Goal: Task Accomplishment & Management: Complete application form

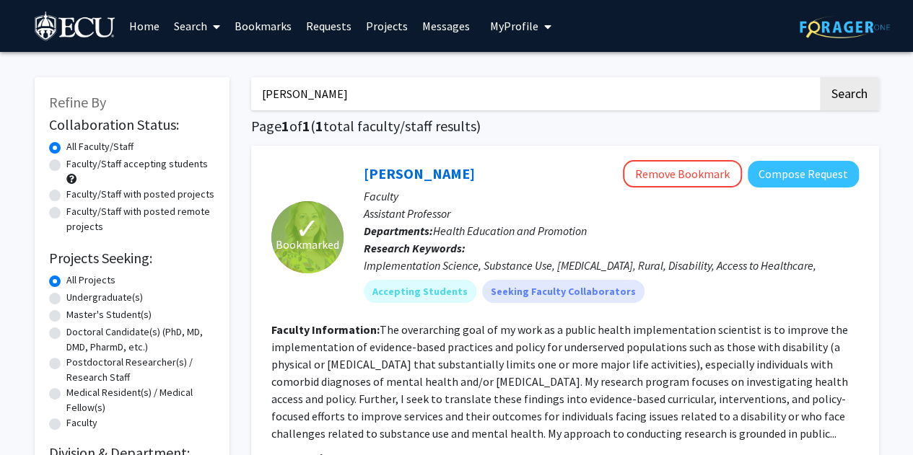
click at [266, 27] on link "Bookmarks" at bounding box center [262, 26] width 71 height 51
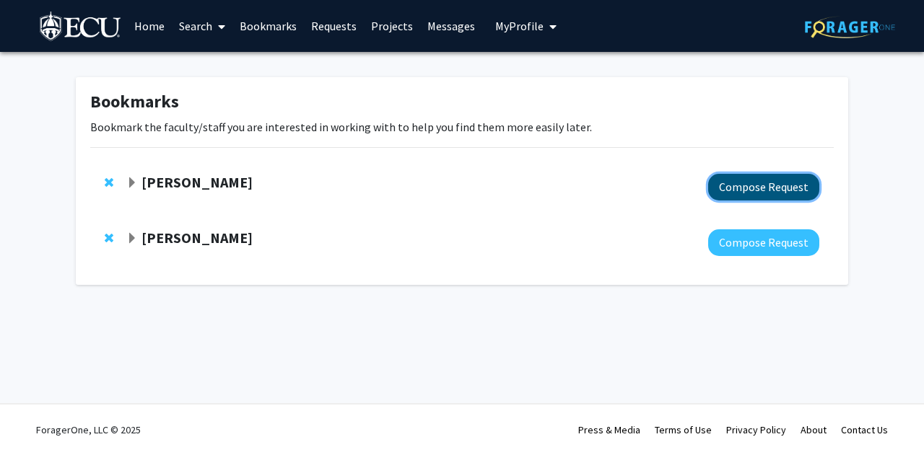
click at [754, 185] on button "Compose Request" at bounding box center [763, 187] width 111 height 27
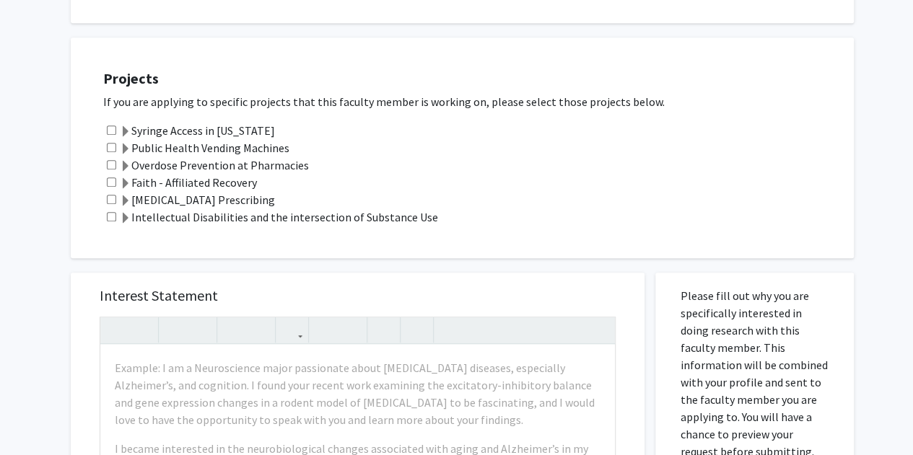
scroll to position [528, 0]
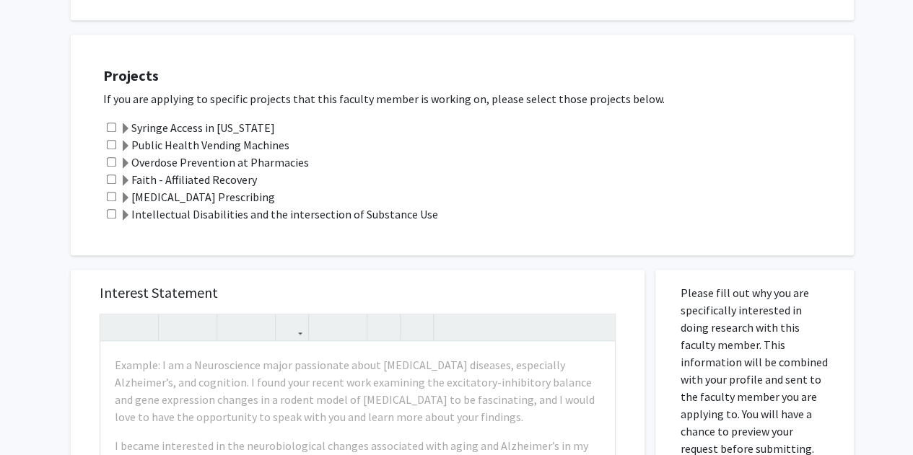
click at [111, 123] on input "checkbox" at bounding box center [111, 127] width 9 height 9
checkbox input "true"
click at [115, 140] on input "checkbox" at bounding box center [111, 144] width 9 height 9
checkbox input "true"
click at [113, 157] on input "checkbox" at bounding box center [111, 161] width 9 height 9
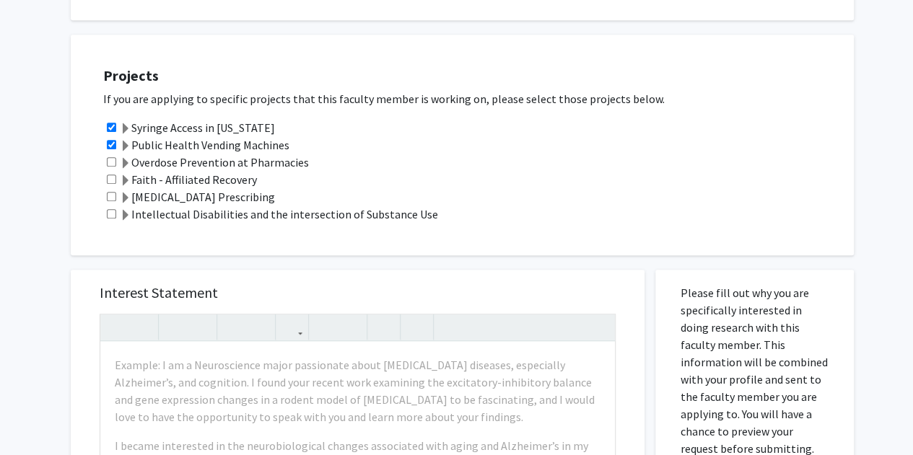
checkbox input "true"
click at [112, 175] on input "checkbox" at bounding box center [111, 179] width 9 height 9
checkbox input "true"
click at [113, 192] on input "checkbox" at bounding box center [111, 196] width 9 height 9
checkbox input "true"
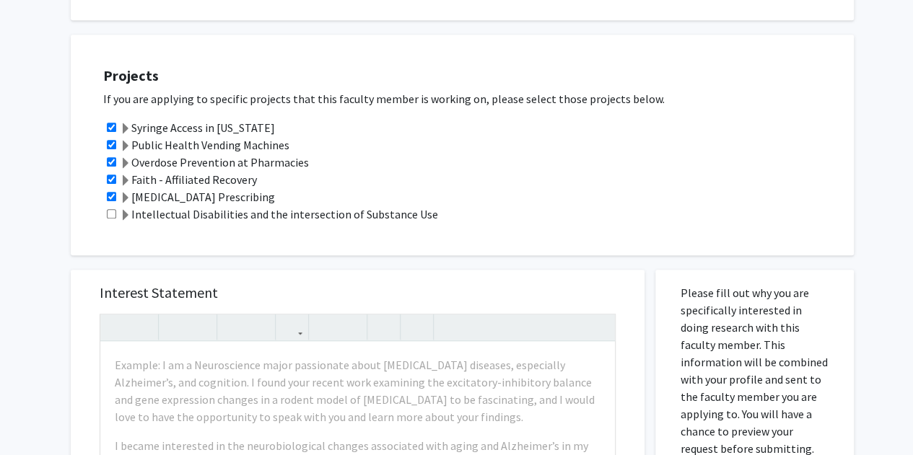
click at [110, 206] on div "Intellectual Disabilities and the intersection of Substance Use" at bounding box center [471, 214] width 736 height 17
click at [110, 209] on input "checkbox" at bounding box center [111, 213] width 9 height 9
checkbox input "true"
click at [123, 210] on span at bounding box center [126, 216] width 12 height 12
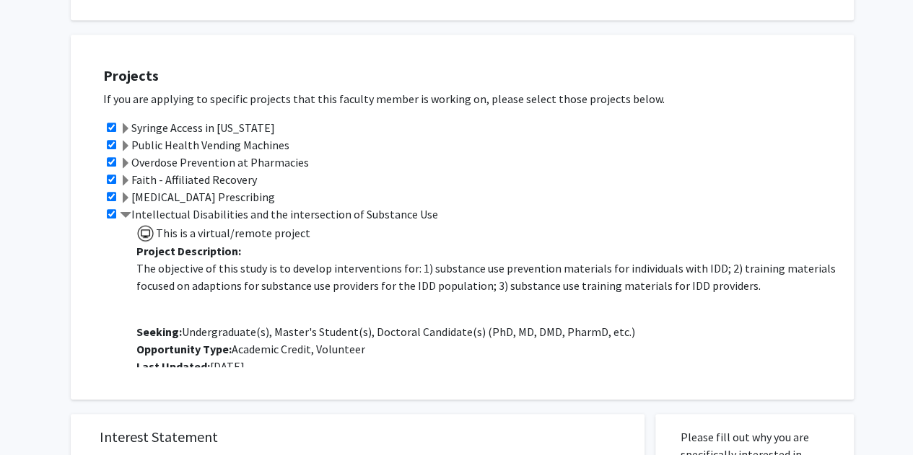
click at [123, 210] on span at bounding box center [126, 216] width 12 height 12
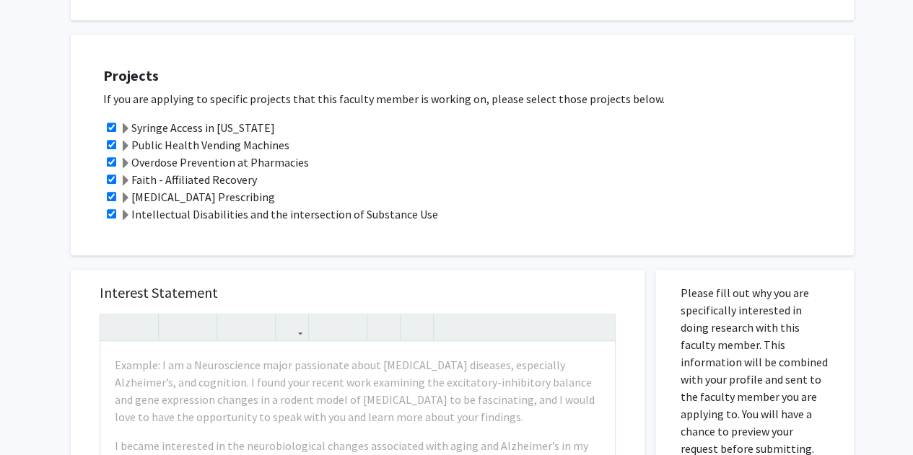
click at [126, 193] on span at bounding box center [126, 199] width 12 height 12
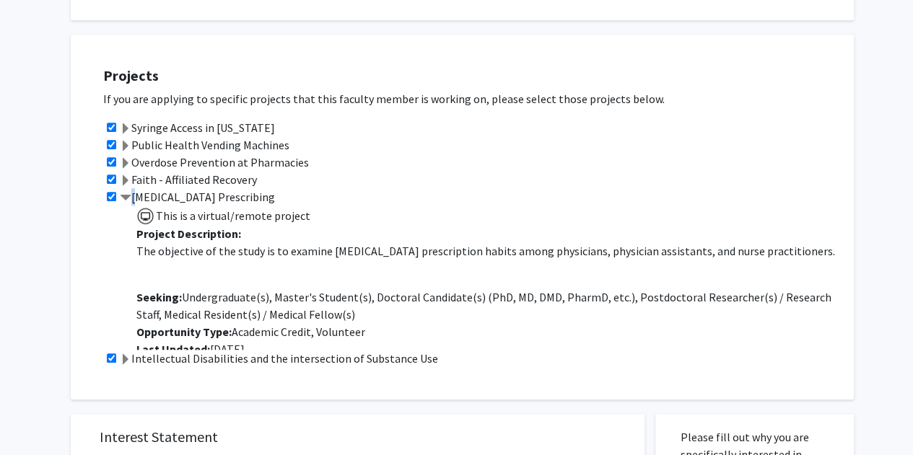
click at [126, 193] on span at bounding box center [126, 199] width 12 height 12
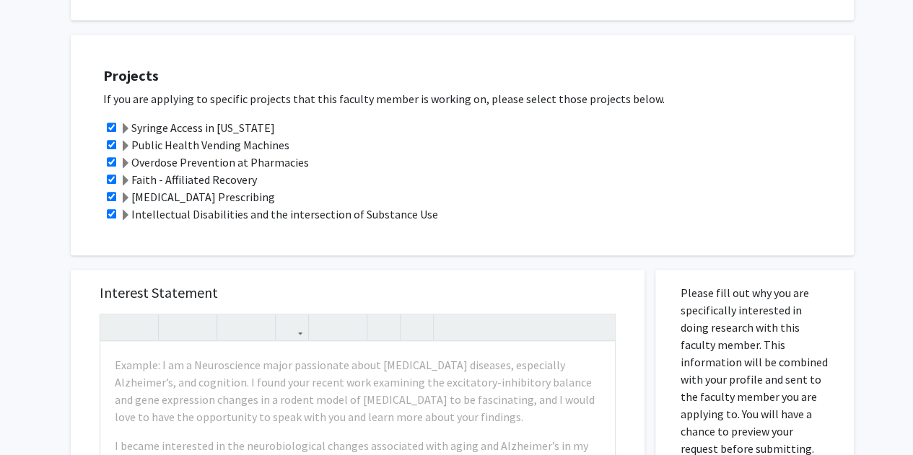
click at [125, 175] on span at bounding box center [126, 181] width 12 height 12
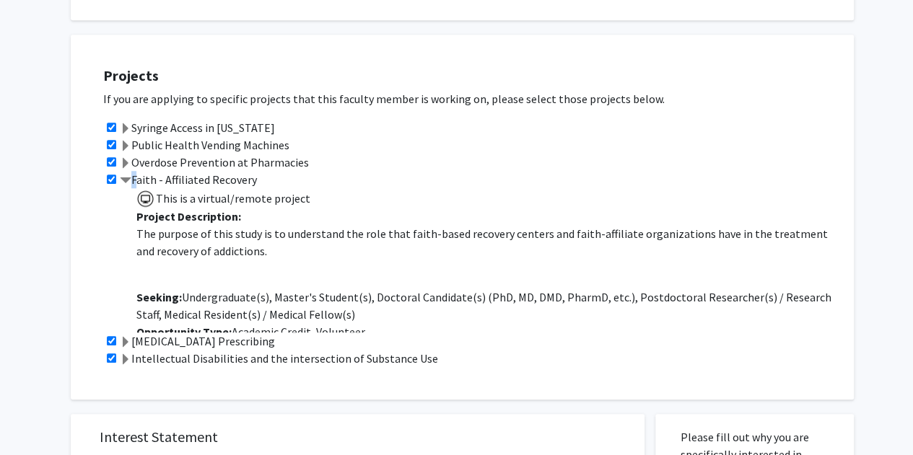
click at [125, 175] on span at bounding box center [126, 181] width 12 height 12
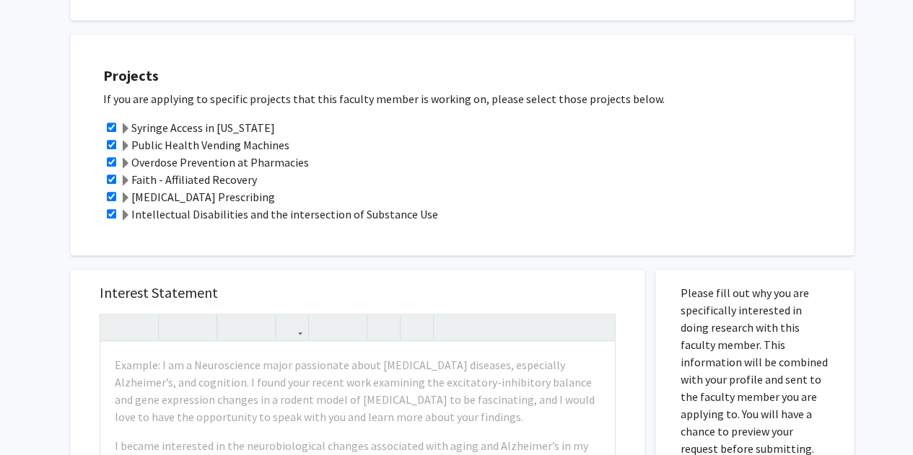
click at [126, 158] on span at bounding box center [126, 164] width 12 height 12
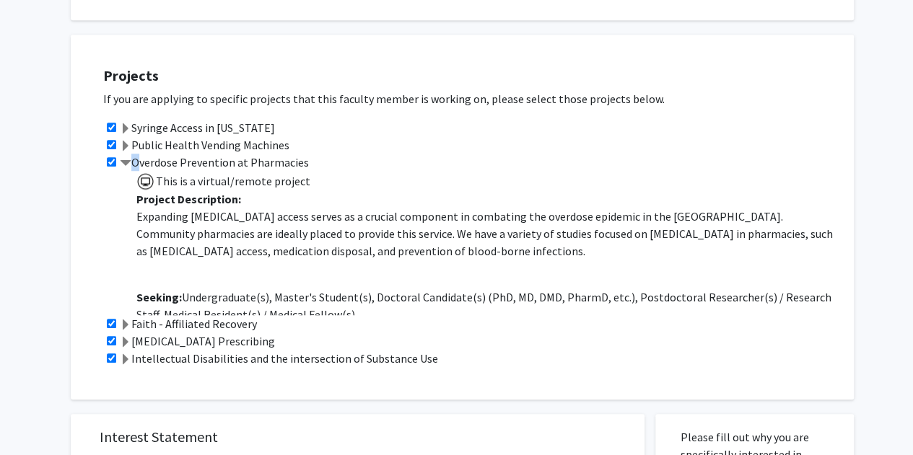
click at [126, 158] on span at bounding box center [126, 164] width 12 height 12
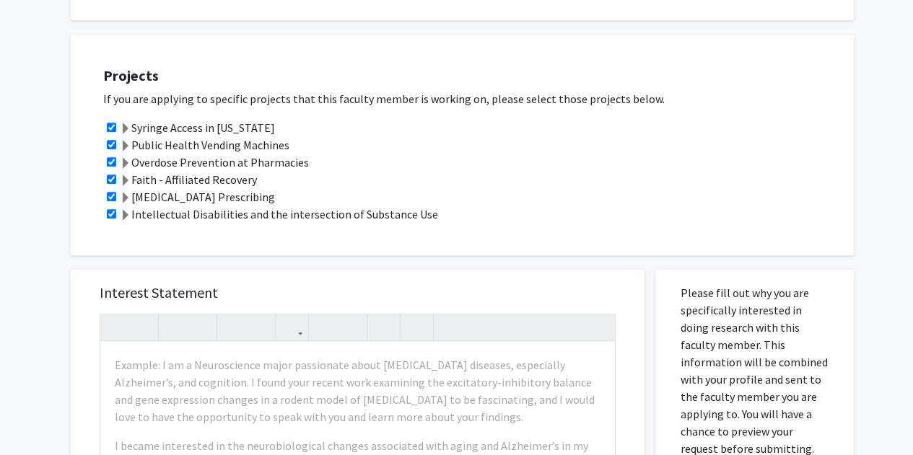
click at [124, 141] on span at bounding box center [126, 147] width 12 height 12
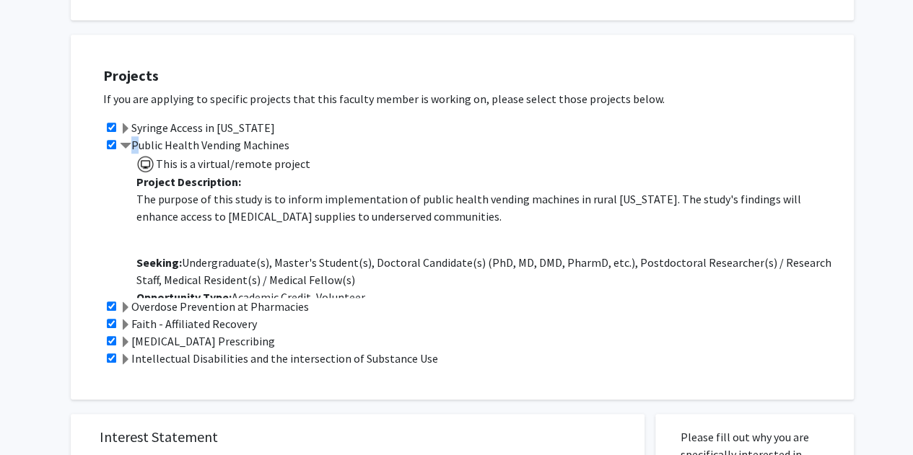
click at [124, 141] on span at bounding box center [126, 147] width 12 height 12
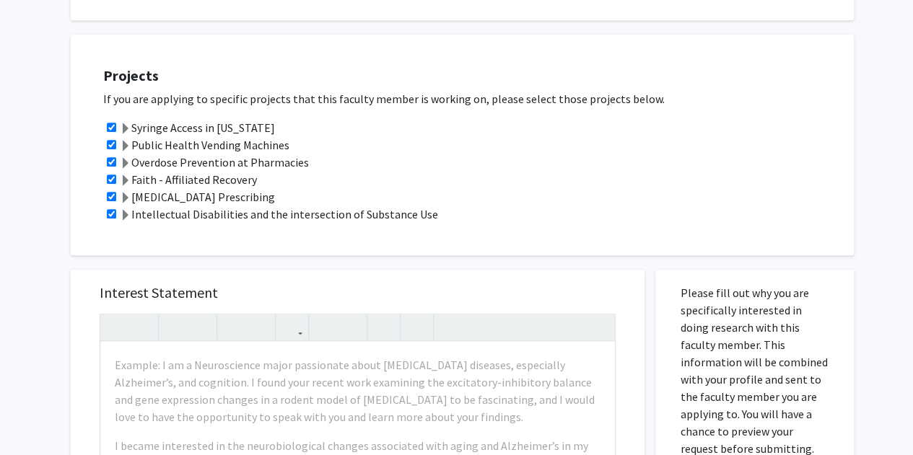
click at [128, 123] on span at bounding box center [126, 129] width 12 height 12
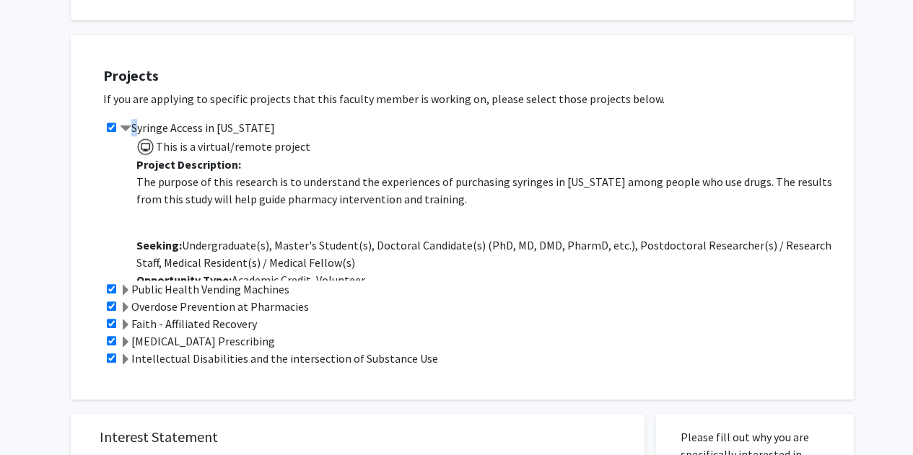
click at [128, 123] on span at bounding box center [126, 129] width 12 height 12
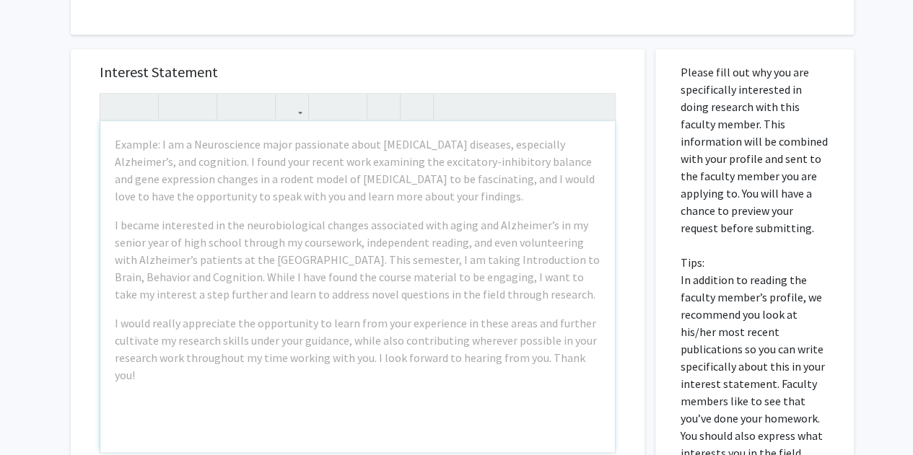
scroll to position [747, 0]
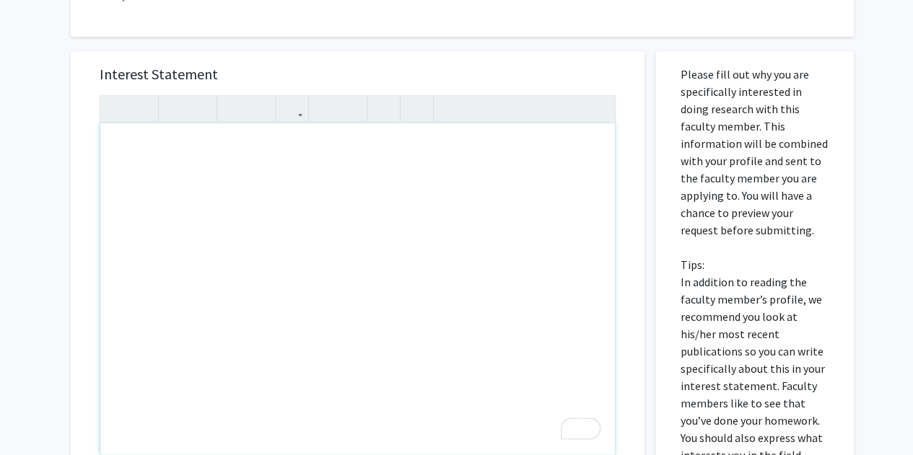
click at [150, 136] on div "To enrich screen reader interactions, please activate Accessibility in Grammarl…" at bounding box center [357, 288] width 514 height 331
paste div "To enrich screen reader interactions, please activate Accessibility in Grammarl…"
type textarea "<p>I am a second-year clinical laboratory science intended and biology double m…"
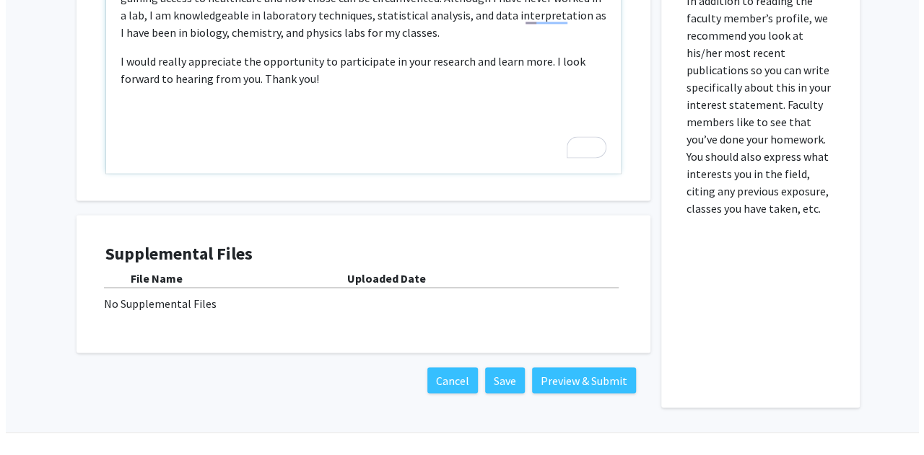
scroll to position [1038, 0]
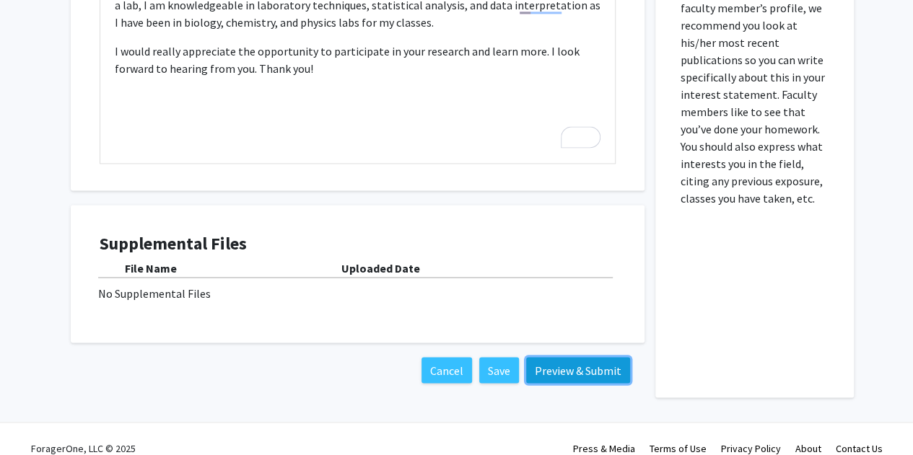
click at [574, 359] on button "Preview & Submit" at bounding box center [578, 370] width 104 height 26
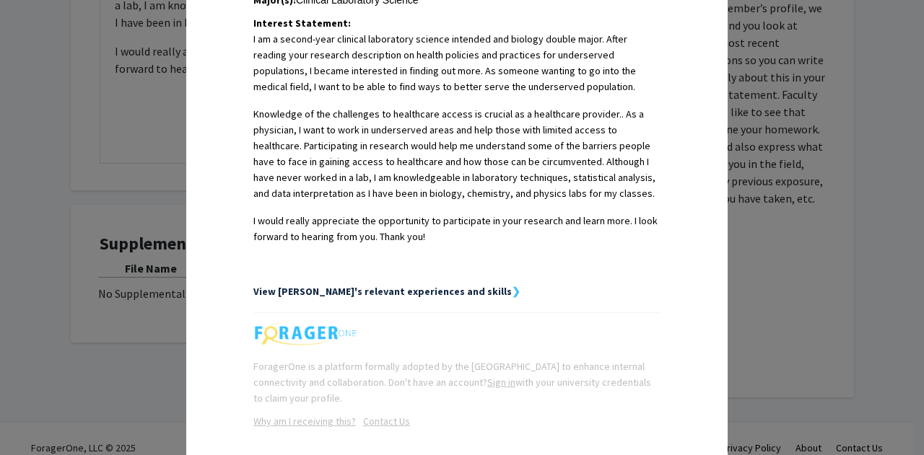
scroll to position [439, 0]
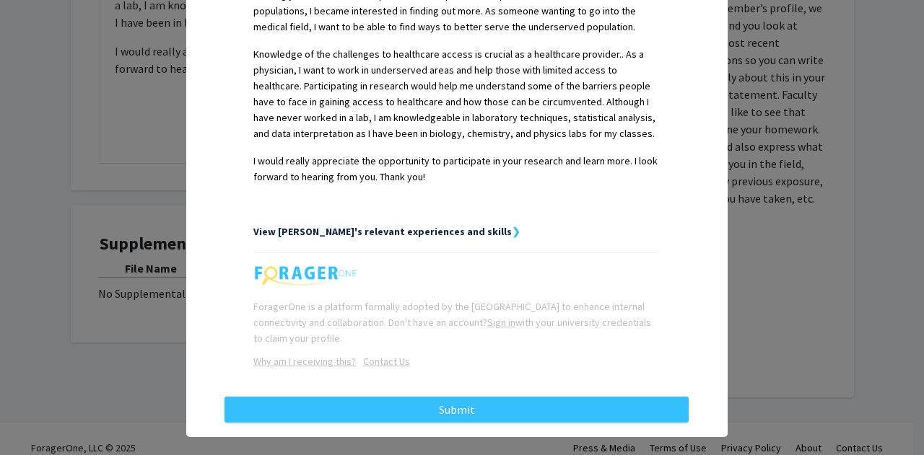
click at [512, 225] on strong "❯" at bounding box center [516, 231] width 9 height 13
click at [441, 225] on strong "View [PERSON_NAME]'s relevant experiences and skills" at bounding box center [382, 231] width 258 height 13
click at [445, 225] on strong "View [PERSON_NAME]'s relevant experiences and skills" at bounding box center [382, 231] width 258 height 13
click at [512, 225] on strong "❯" at bounding box center [516, 231] width 9 height 13
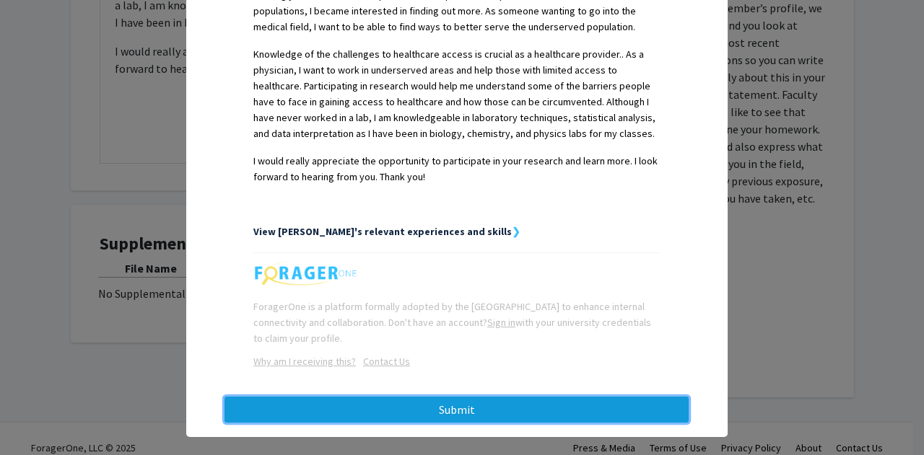
click at [475, 397] on button "Submit" at bounding box center [456, 410] width 464 height 26
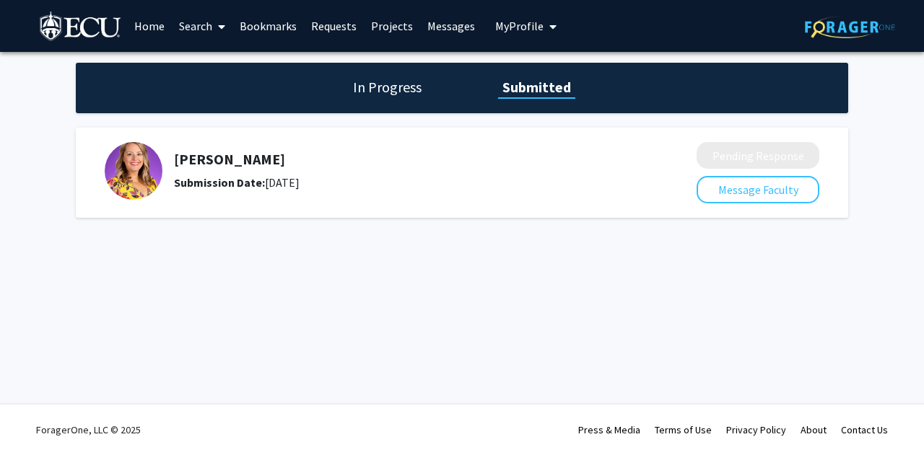
click at [268, 16] on link "Bookmarks" at bounding box center [267, 26] width 71 height 51
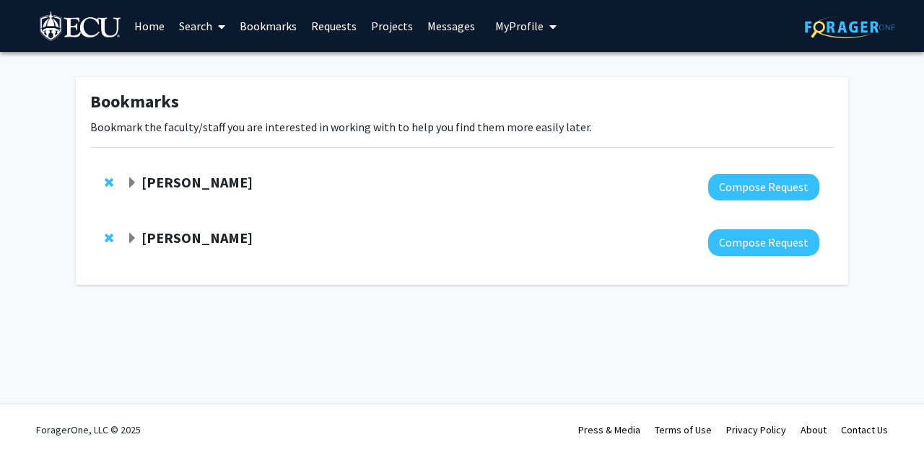
click at [182, 248] on div at bounding box center [472, 242] width 693 height 27
click at [170, 239] on strong "Kayla Fitzke" at bounding box center [196, 238] width 111 height 18
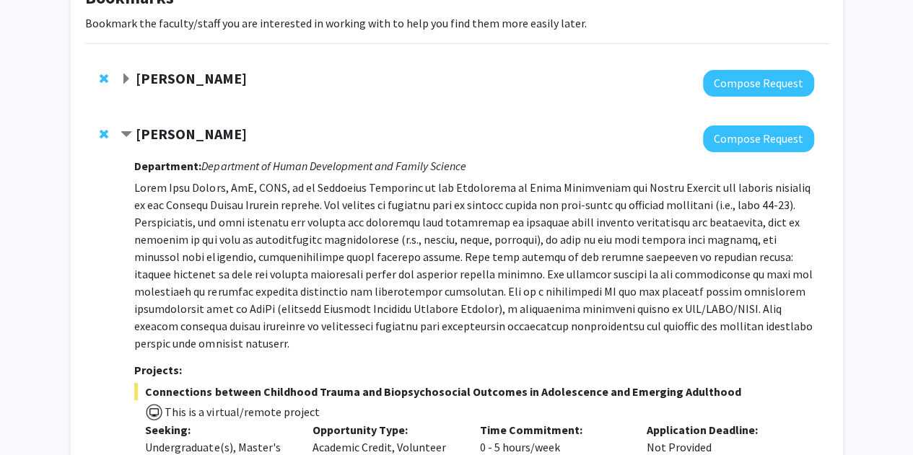
scroll to position [22, 0]
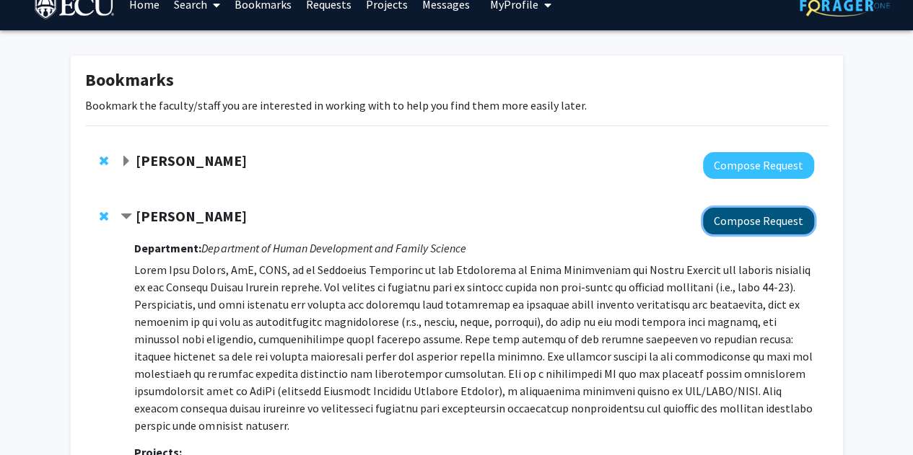
click at [758, 216] on button "Compose Request" at bounding box center [758, 221] width 111 height 27
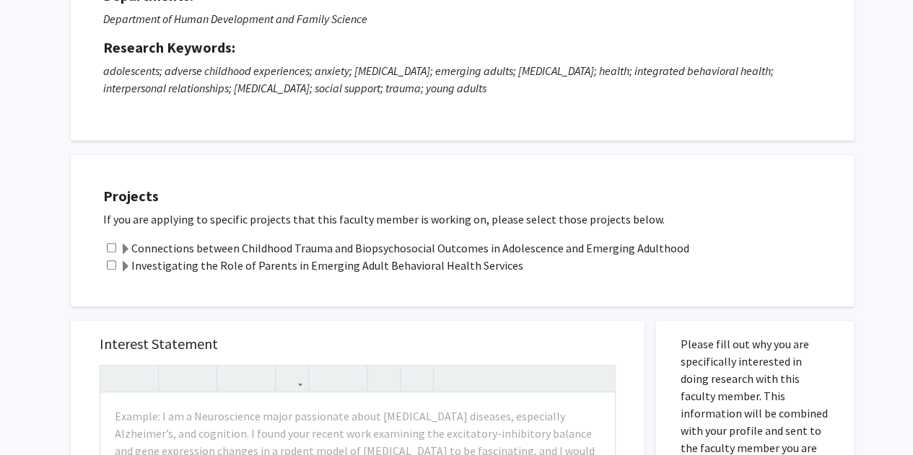
scroll to position [209, 0]
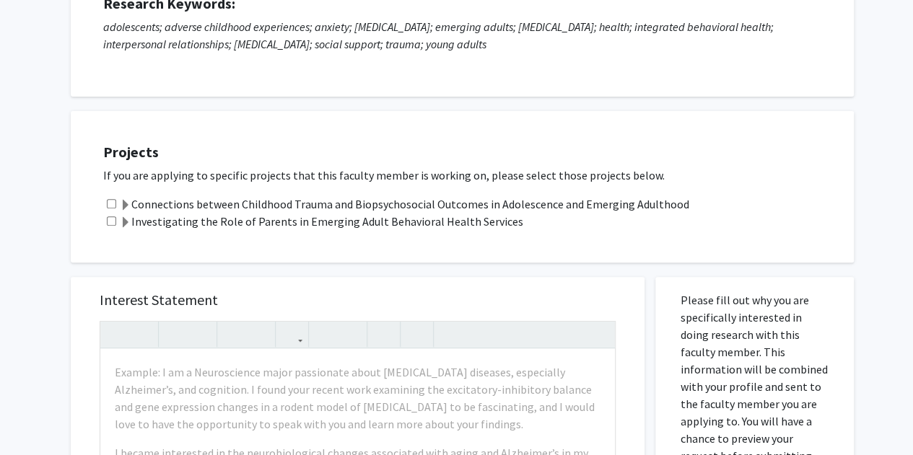
click at [124, 204] on span at bounding box center [126, 206] width 12 height 12
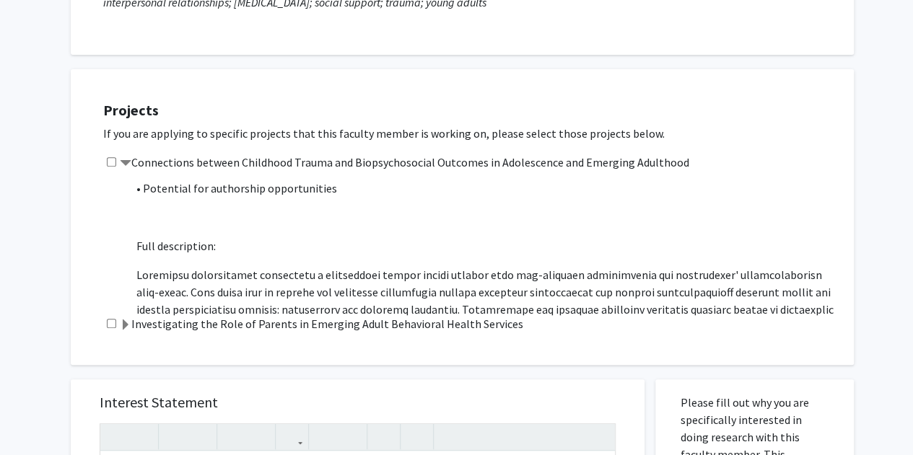
scroll to position [254, 0]
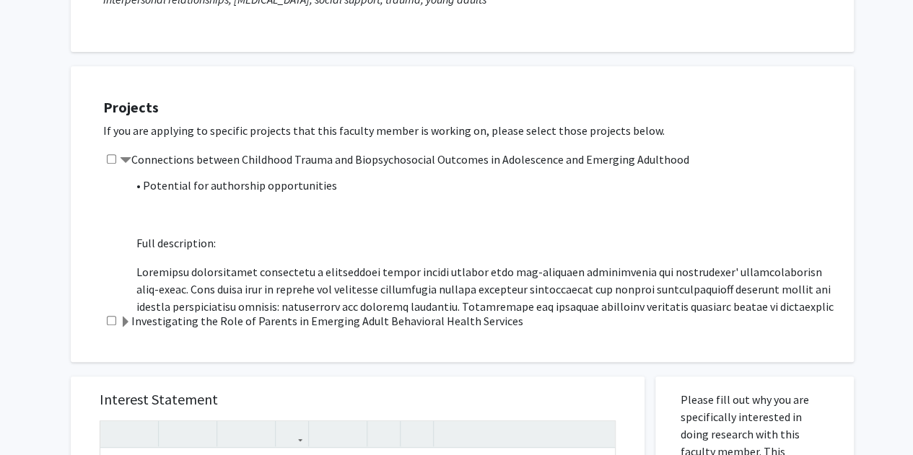
click at [113, 157] on input "checkbox" at bounding box center [111, 158] width 9 height 9
checkbox input "true"
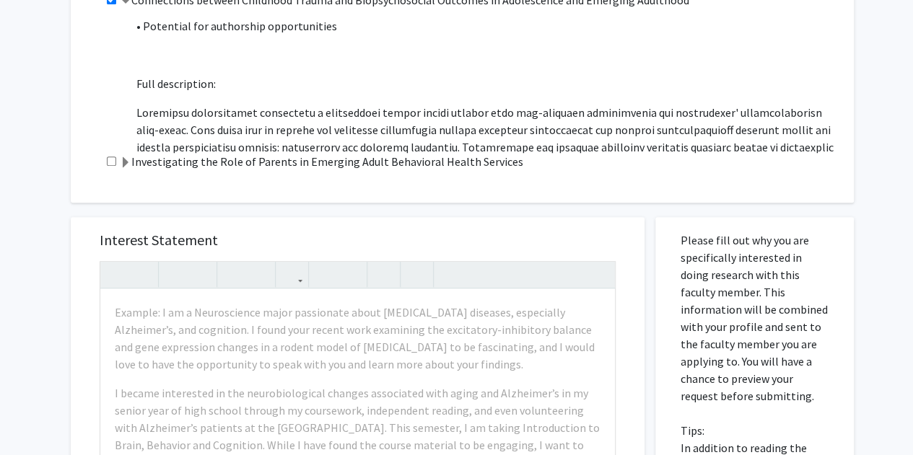
scroll to position [419, 0]
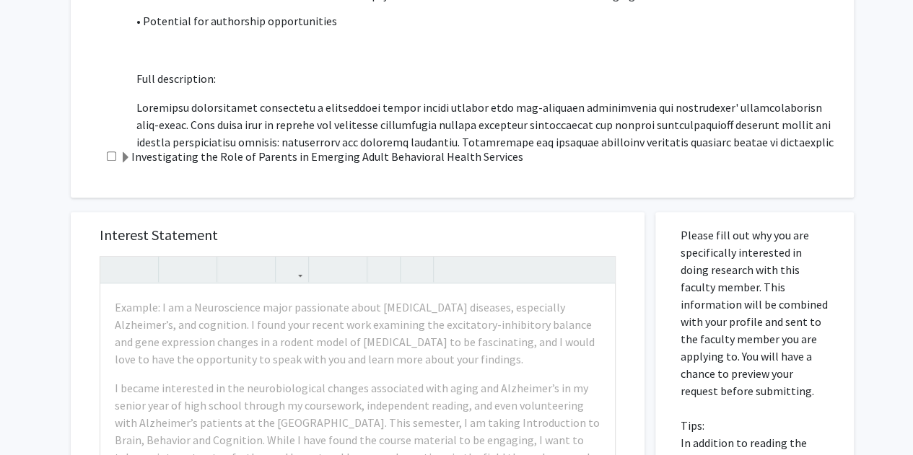
click at [129, 157] on span at bounding box center [126, 158] width 12 height 12
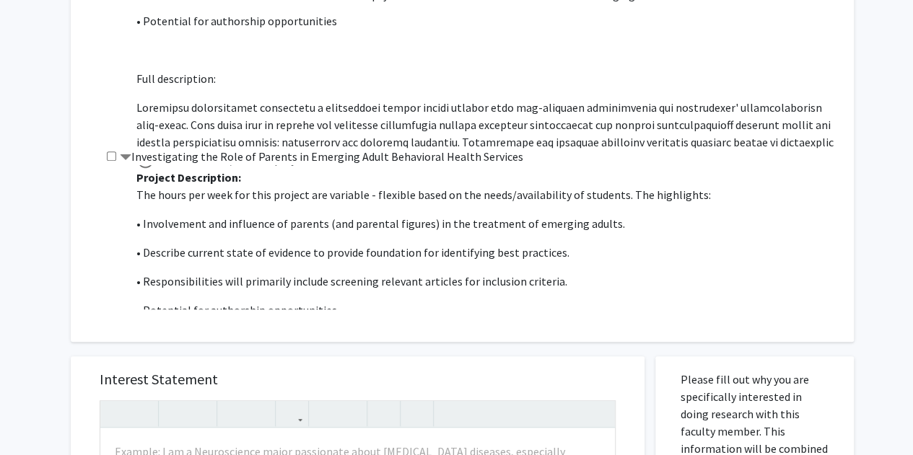
scroll to position [1, 0]
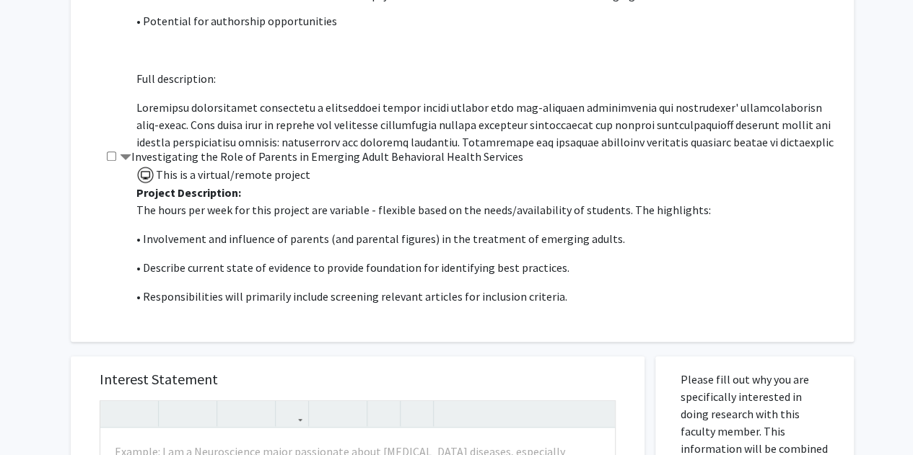
click at [128, 155] on span at bounding box center [126, 158] width 12 height 12
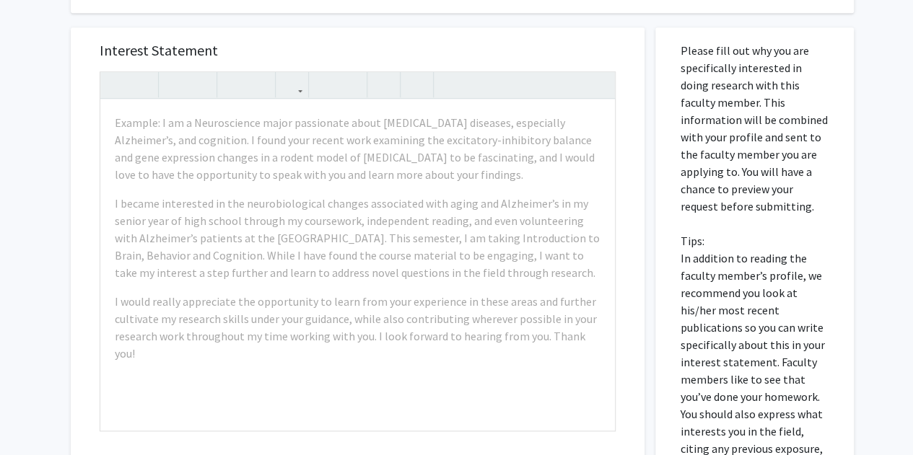
scroll to position [604, 0]
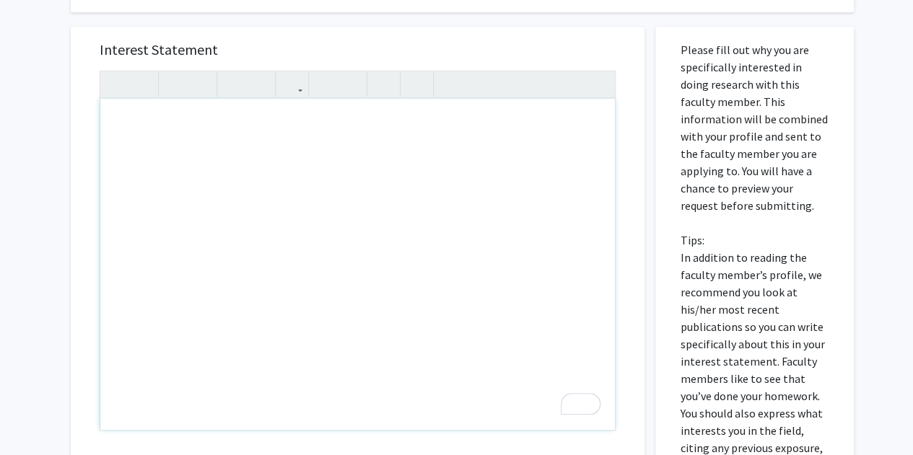
click at [209, 142] on div "To enrich screen reader interactions, please activate Accessibility in Grammarl…" at bounding box center [357, 264] width 514 height 331
paste div "To enrich screen reader interactions, please activate Accessibility in Grammarl…"
type textarea "<p>I am a second-year clinical laboratory science intended and biology double m…"
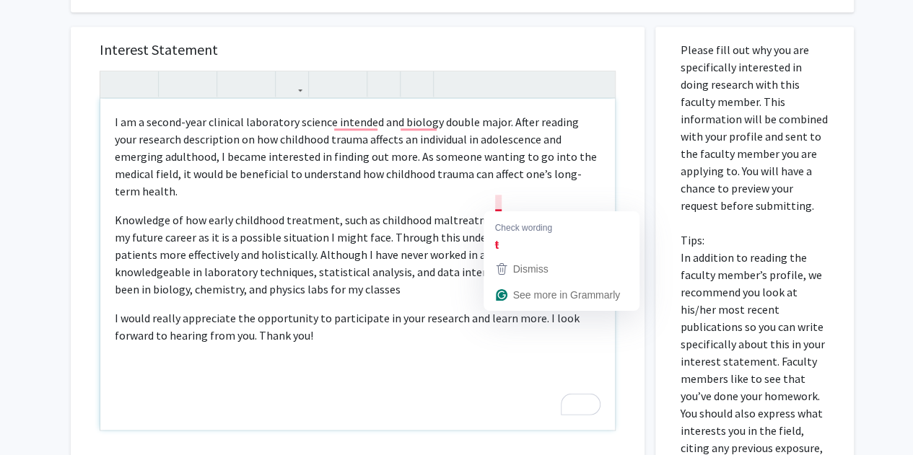
click at [499, 211] on p "Knowledge of how early childhood treatment, such as childhood maltreatment,t wi…" at bounding box center [358, 254] width 486 height 87
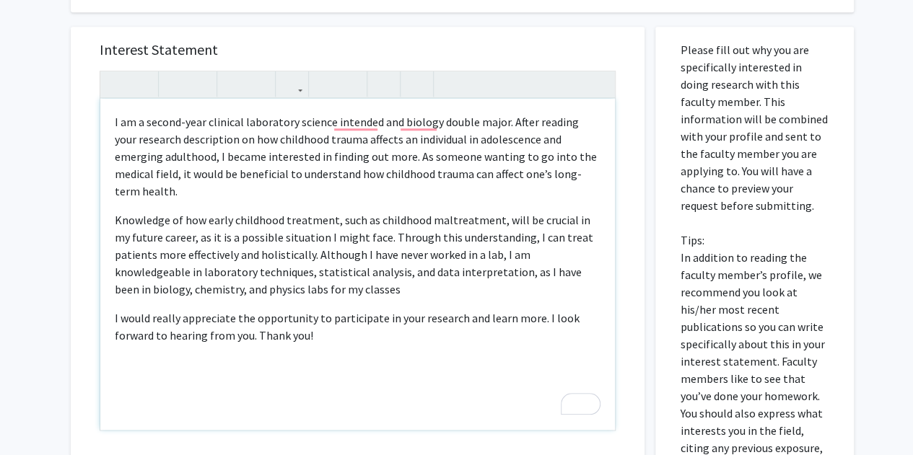
click at [491, 211] on p "Knowledge of how early childhood treatment, such as childhood maltreatment, wil…" at bounding box center [358, 254] width 486 height 87
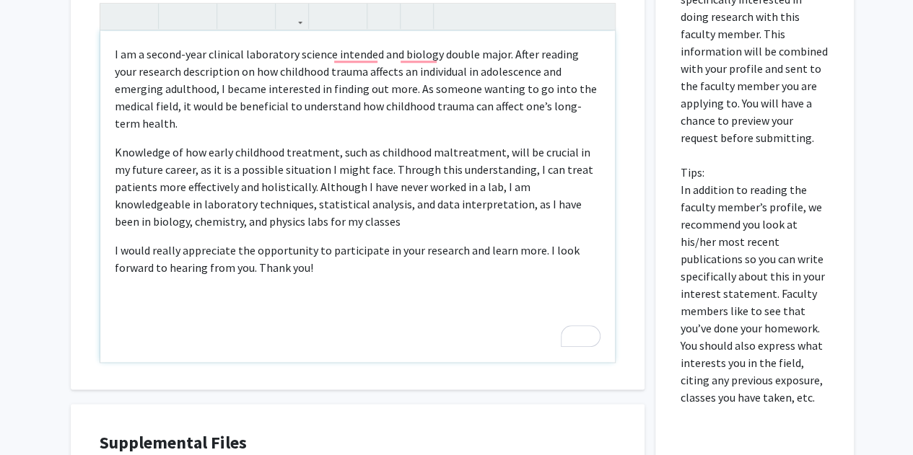
scroll to position [673, 0]
click at [203, 143] on p "Knowledge of how early childhood treatment, such as childhood maltreatment, wil…" at bounding box center [358, 186] width 486 height 87
type textarea "<p>I am a second-year clinical laboratory science intended and biology double m…"
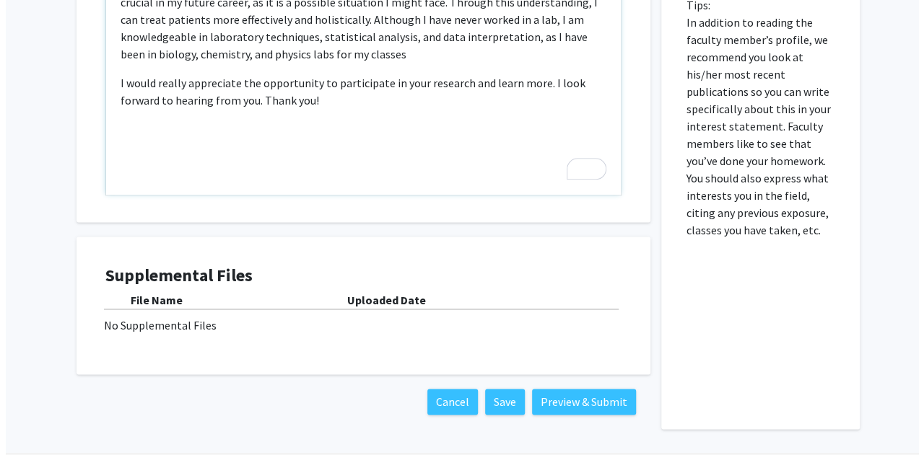
scroll to position [850, 0]
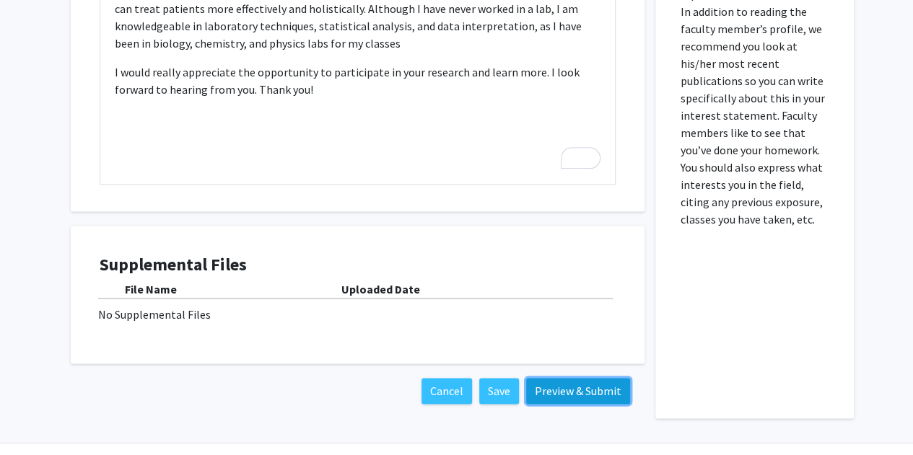
click at [590, 388] on button "Preview & Submit" at bounding box center [578, 391] width 104 height 26
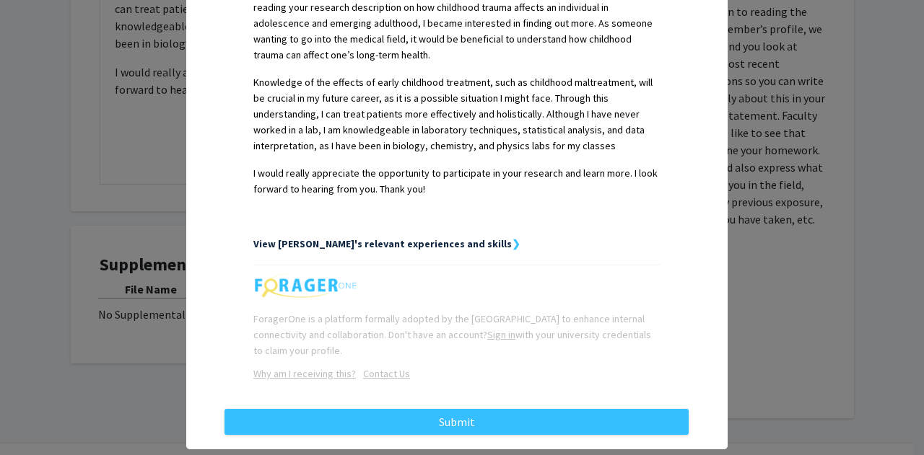
scroll to position [428, 0]
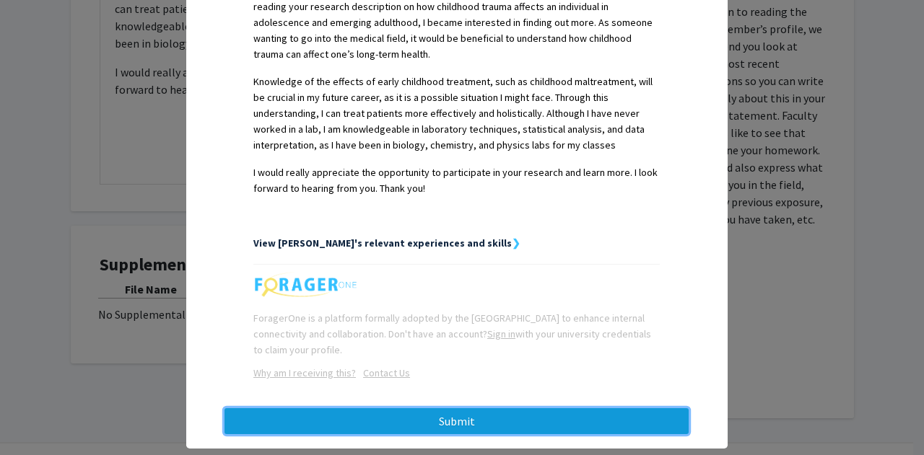
click at [517, 408] on button "Submit" at bounding box center [456, 421] width 464 height 26
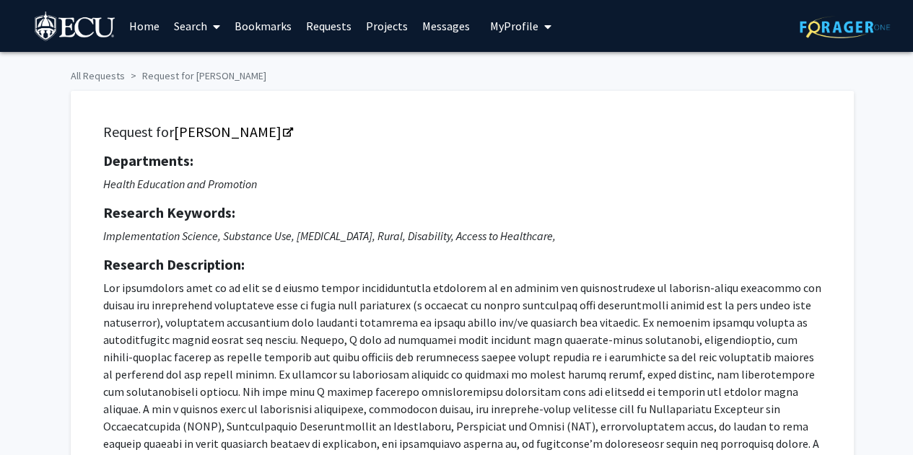
click at [68, 24] on img at bounding box center [76, 28] width 82 height 32
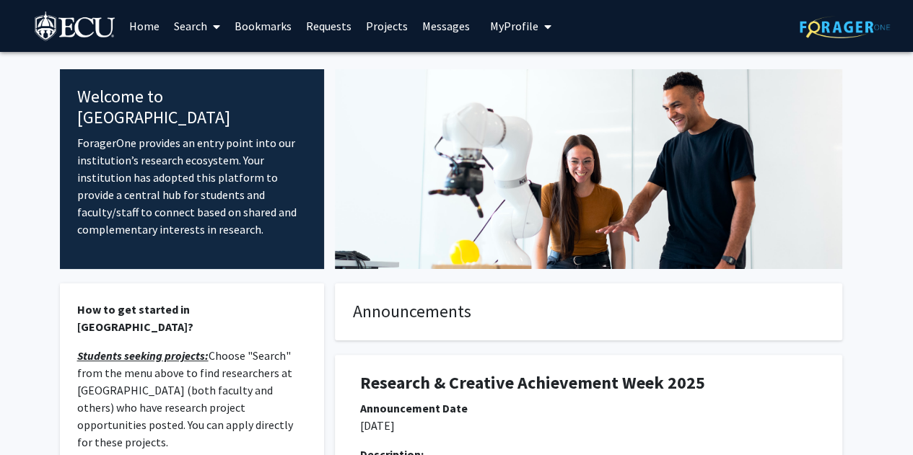
click at [320, 28] on link "Requests" at bounding box center [329, 26] width 60 height 51
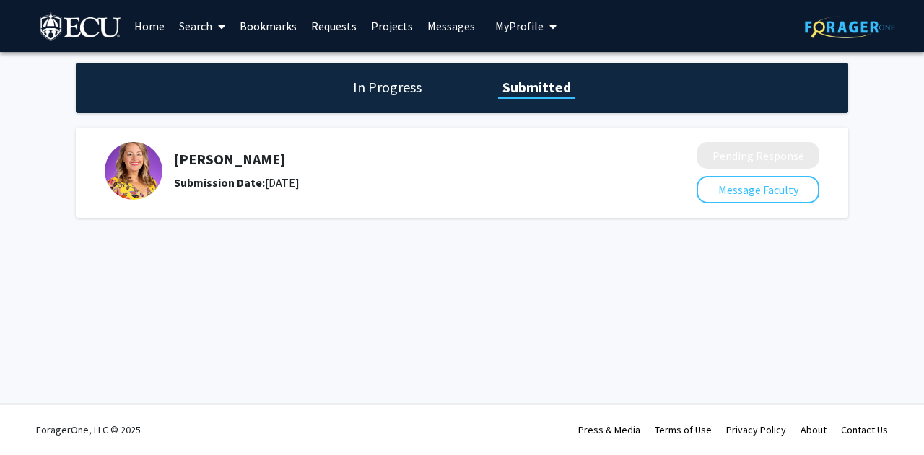
click at [98, 28] on img at bounding box center [81, 28] width 82 height 32
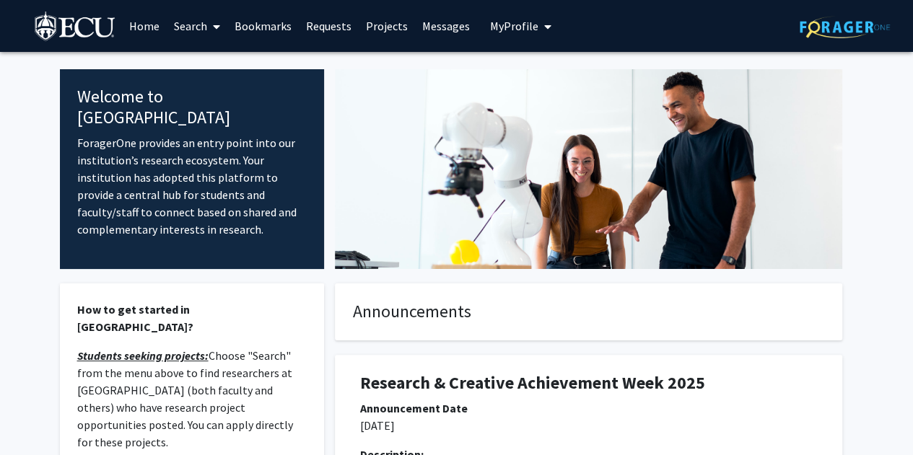
click at [184, 25] on link "Search" at bounding box center [197, 26] width 61 height 51
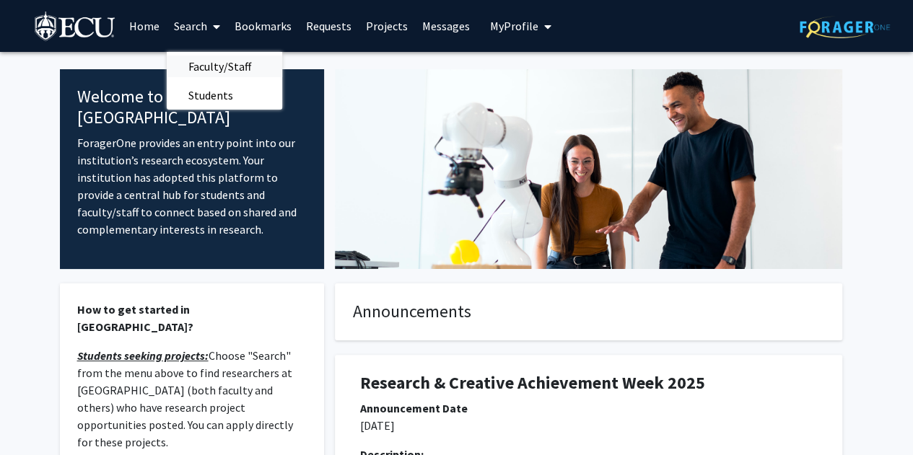
click at [211, 69] on span "Faculty/Staff" at bounding box center [220, 66] width 106 height 29
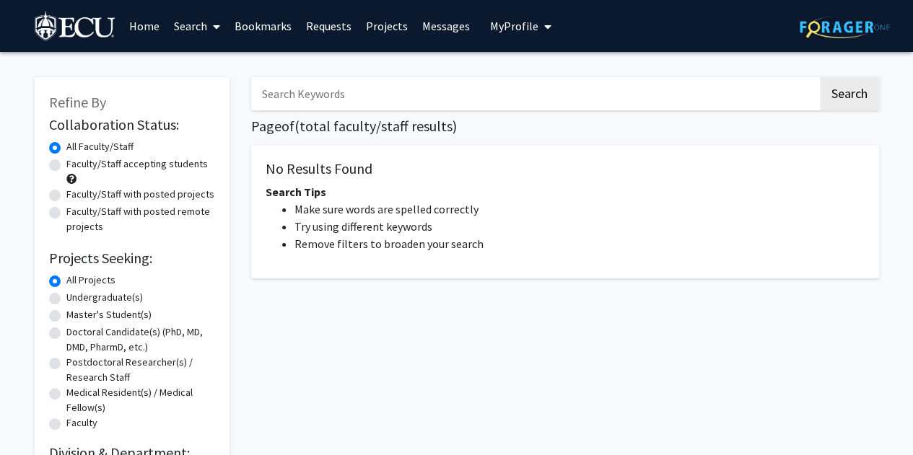
click at [333, 97] on input "Search Keywords" at bounding box center [534, 93] width 566 height 33
type input "[PERSON_NAME]"
click at [820, 77] on button "Search" at bounding box center [849, 93] width 59 height 33
click at [864, 100] on button "Search" at bounding box center [849, 93] width 59 height 33
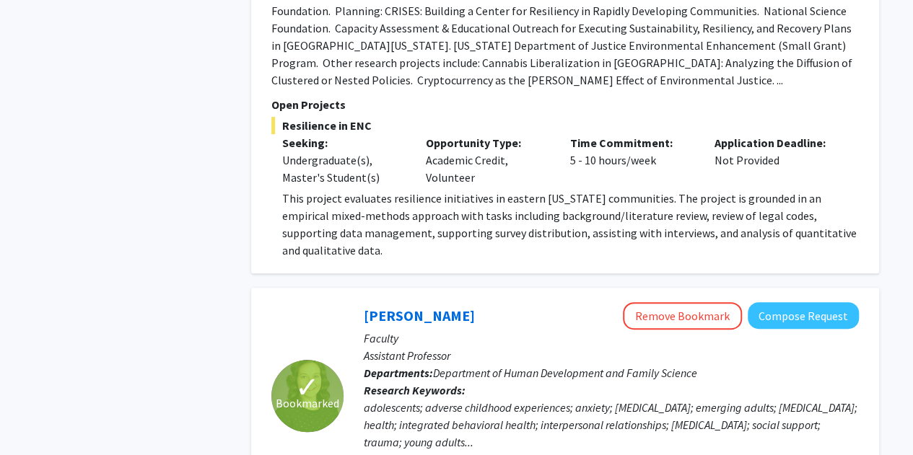
scroll to position [2947, 0]
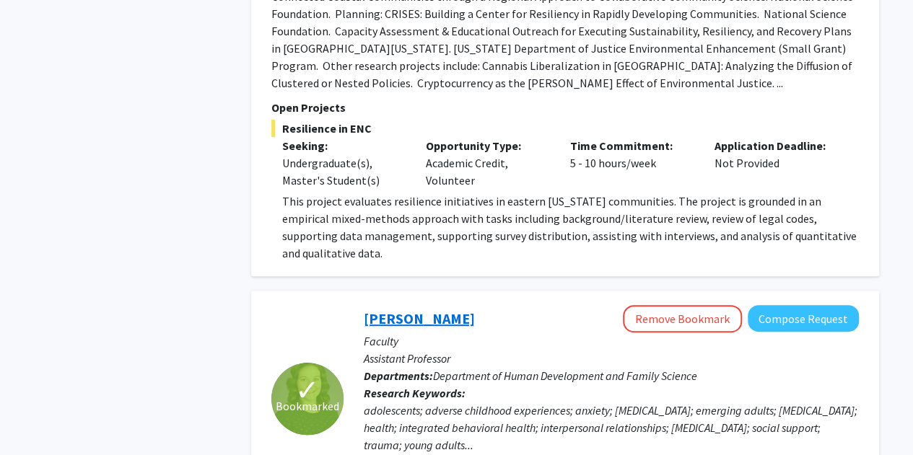
click at [407, 310] on link "[PERSON_NAME]" at bounding box center [419, 319] width 111 height 18
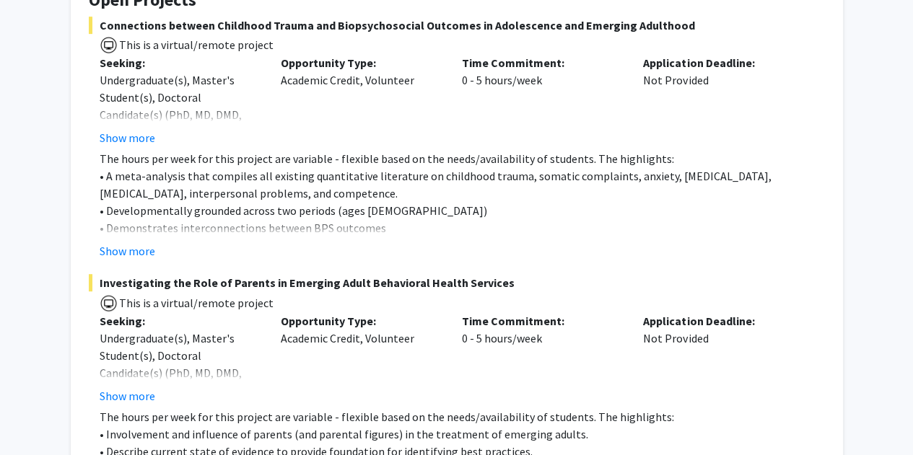
scroll to position [343, 0]
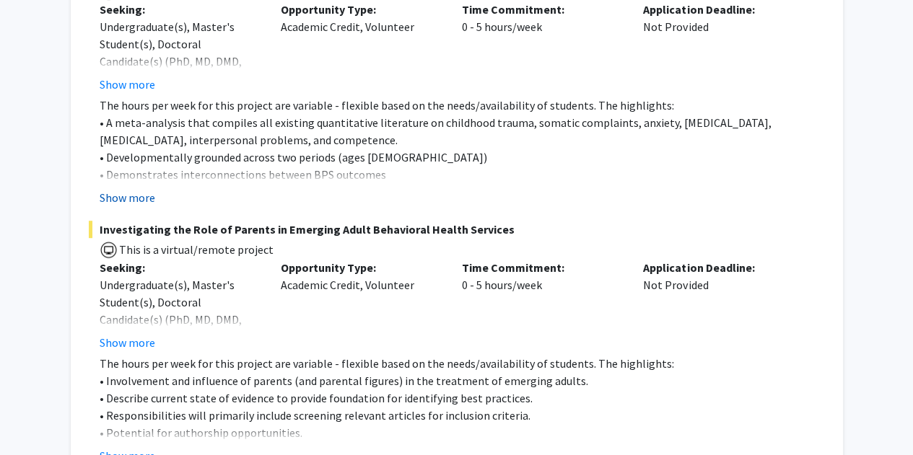
click at [124, 196] on button "Show more" at bounding box center [128, 197] width 56 height 17
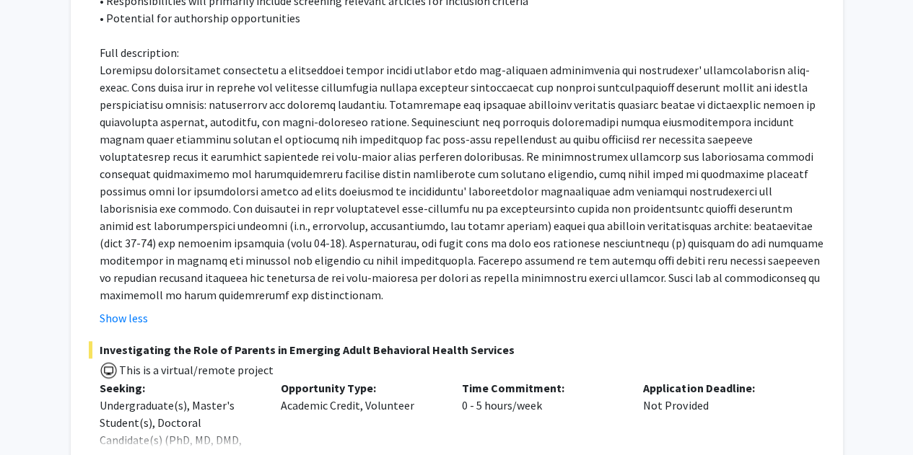
scroll to position [539, 0]
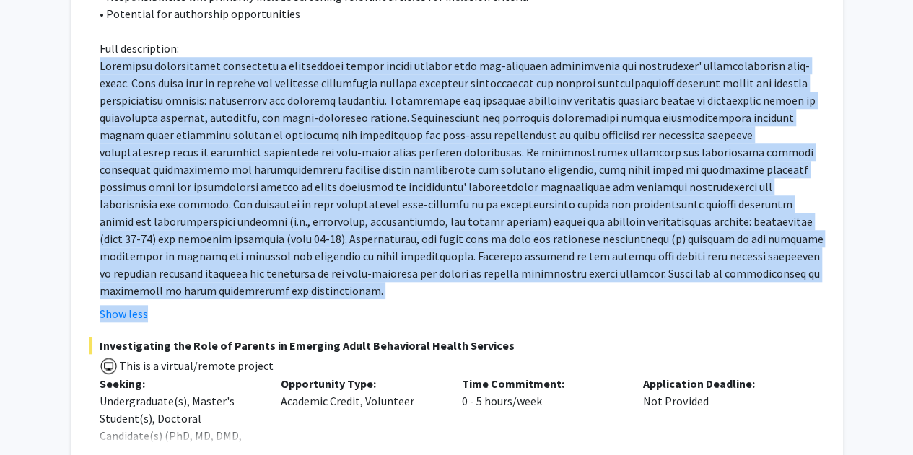
drag, startPoint x: 90, startPoint y: 64, endPoint x: 615, endPoint y: 285, distance: 569.2
click at [615, 285] on fg-read-more "The hours per week for this project are variable - flexible based on the needs/…" at bounding box center [457, 111] width 736 height 421
click at [82, 87] on fg-card "Open Projects Connections between Childhood Trauma and Biopsychosocial Outcomes…" at bounding box center [457, 161] width 772 height 876
drag, startPoint x: 102, startPoint y: 63, endPoint x: 652, endPoint y: 270, distance: 588.2
click at [652, 270] on p at bounding box center [462, 178] width 725 height 242
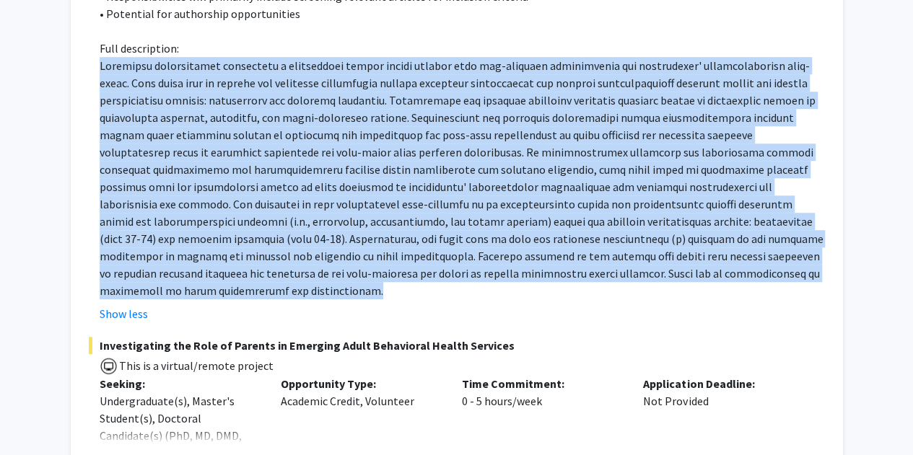
copy span "Childhood maltreatment represents a significant public health concern with far-…"
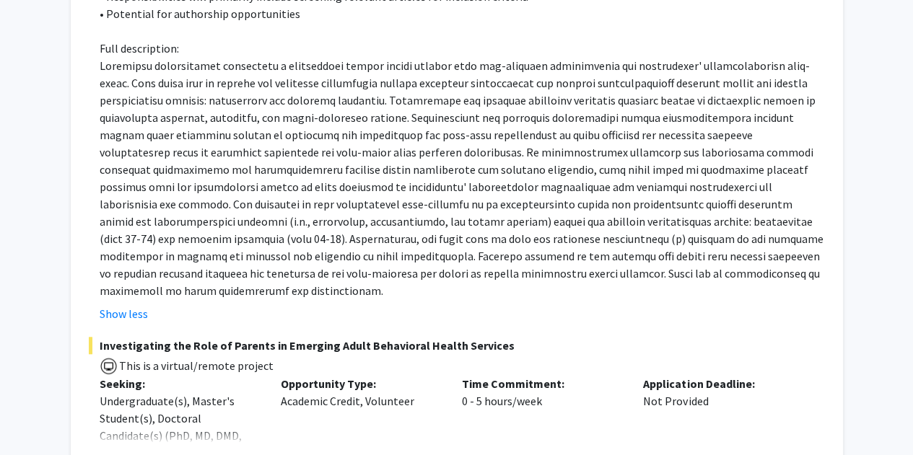
click at [558, 306] on fg-project-list "Connections between Childhood Trauma and Biopsychosocial Outcomes in Adolescenc…" at bounding box center [457, 174] width 736 height 813
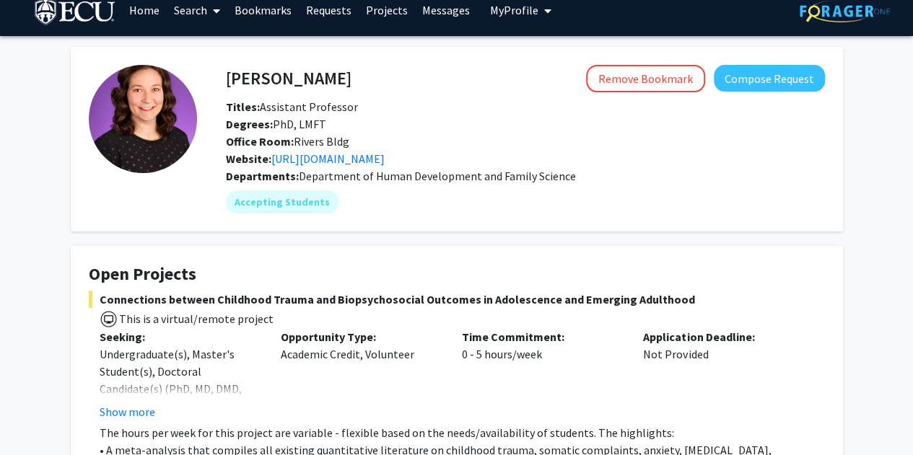
scroll to position [0, 0]
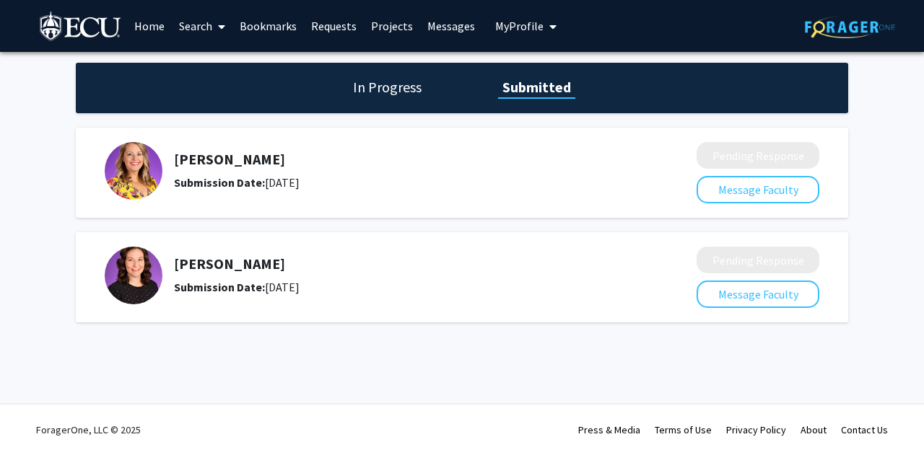
click at [517, 28] on span "My Profile" at bounding box center [519, 26] width 48 height 14
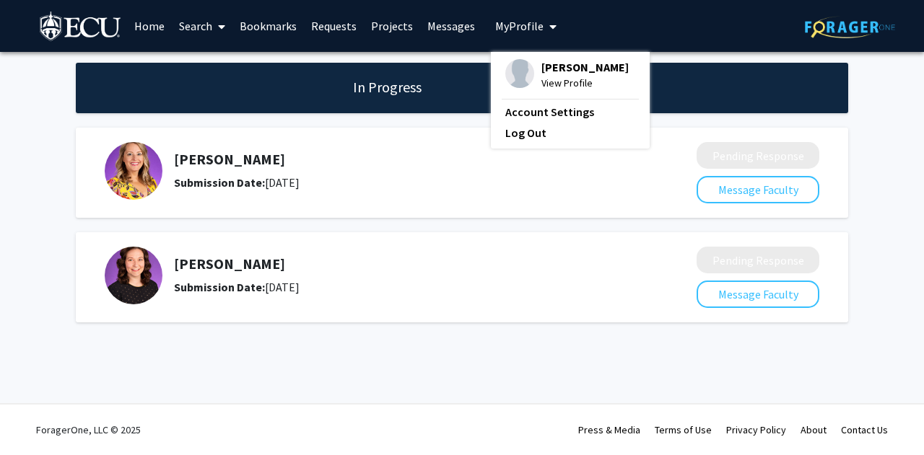
click at [548, 85] on span "View Profile" at bounding box center [584, 83] width 87 height 16
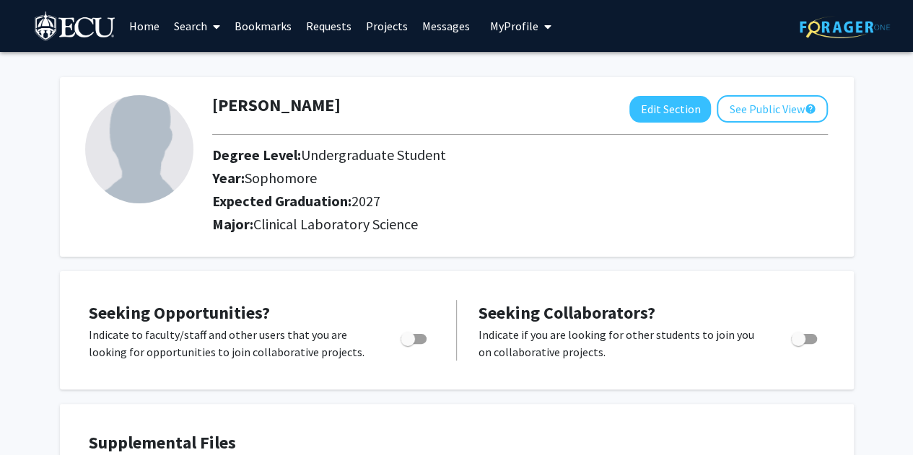
click at [198, 28] on link "Search" at bounding box center [197, 26] width 61 height 51
click at [209, 68] on span "Faculty/Staff" at bounding box center [220, 66] width 106 height 29
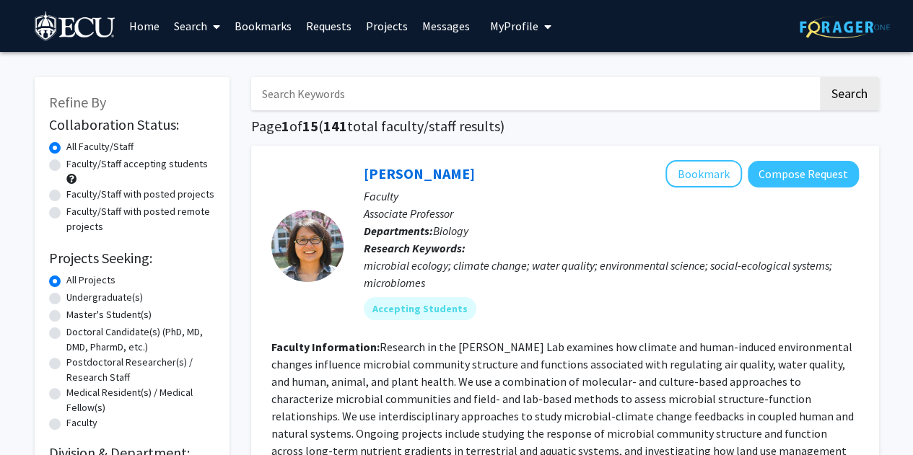
click at [160, 167] on label "Faculty/Staff accepting students" at bounding box center [136, 164] width 141 height 15
click at [76, 166] on input "Faculty/Staff accepting students" at bounding box center [70, 161] width 9 height 9
radio input "true"
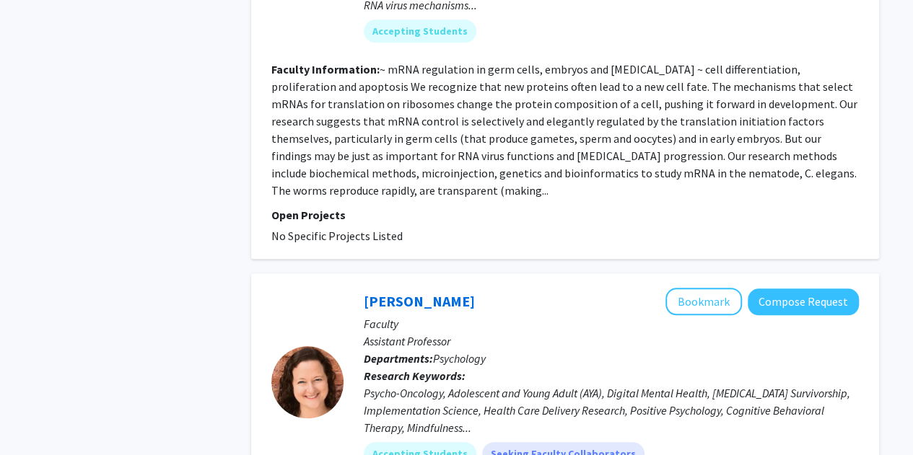
scroll to position [6260, 0]
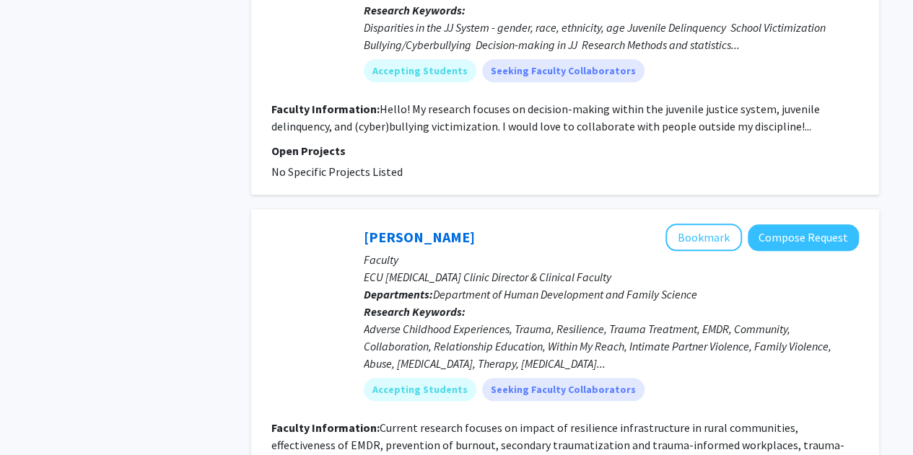
scroll to position [3516, 0]
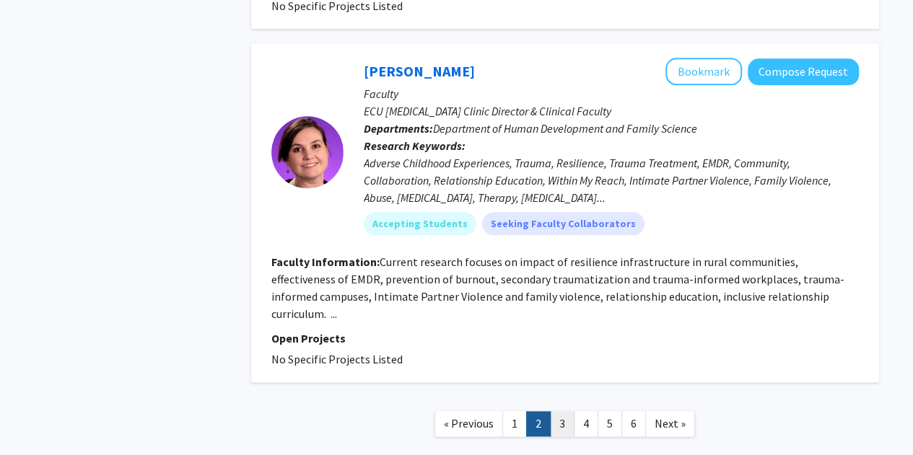
click at [569, 411] on link "3" at bounding box center [562, 423] width 25 height 25
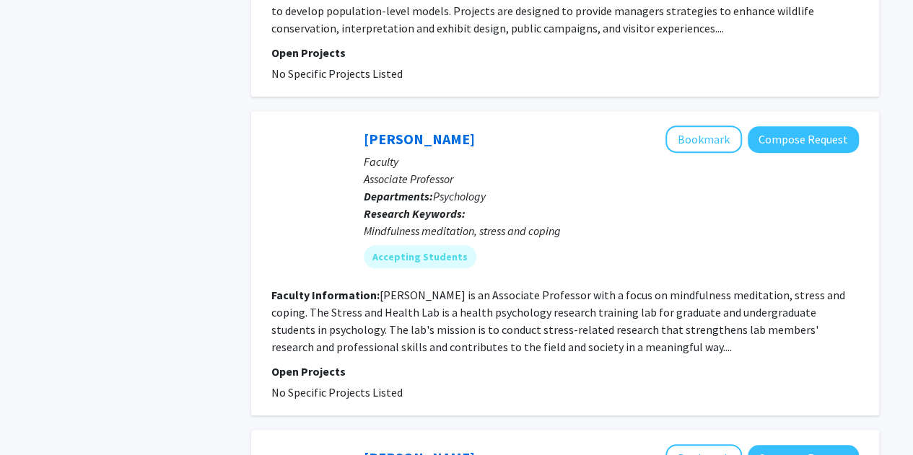
scroll to position [3406, 0]
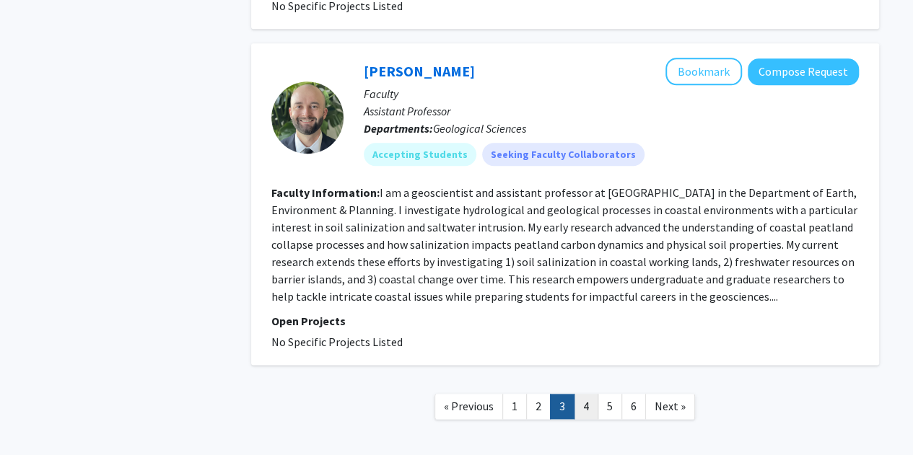
click at [587, 394] on link "4" at bounding box center [586, 406] width 25 height 25
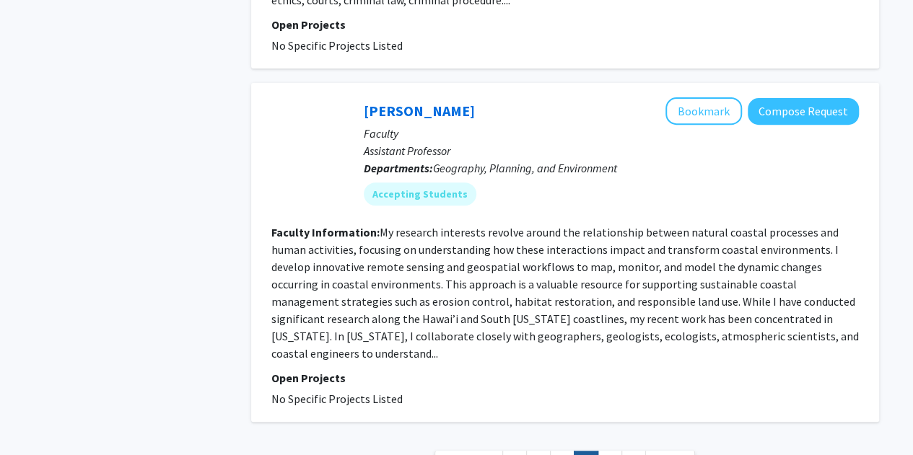
scroll to position [3042, 0]
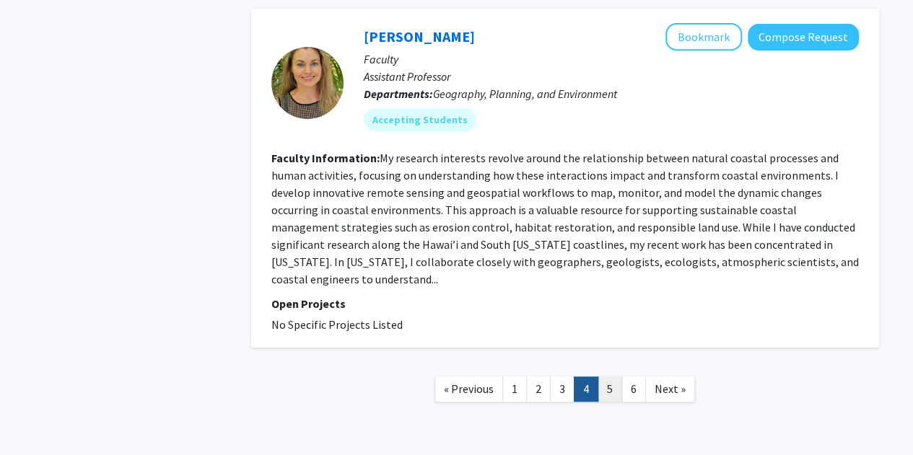
click at [612, 377] on link "5" at bounding box center [609, 389] width 25 height 25
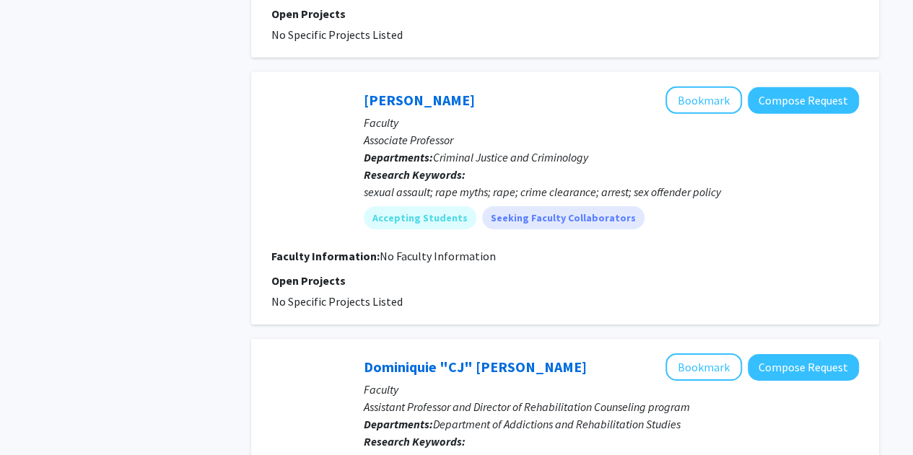
scroll to position [2540, 0]
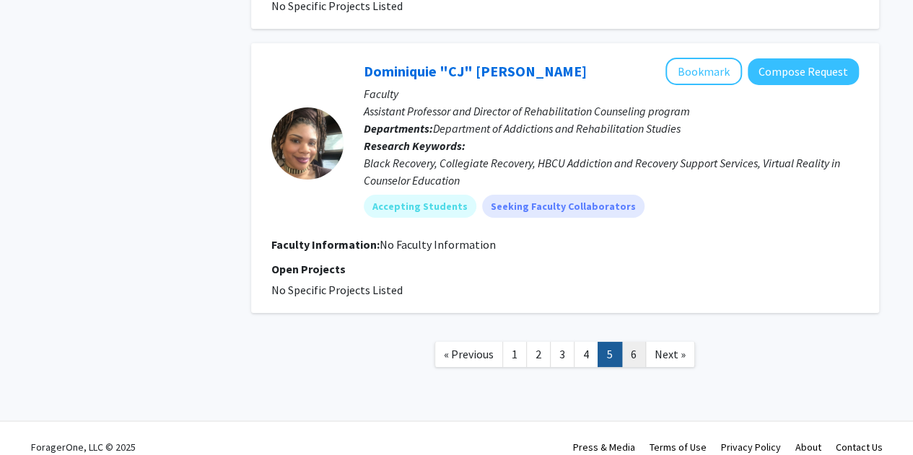
click at [629, 342] on link "6" at bounding box center [633, 354] width 25 height 25
